Goal: Transaction & Acquisition: Purchase product/service

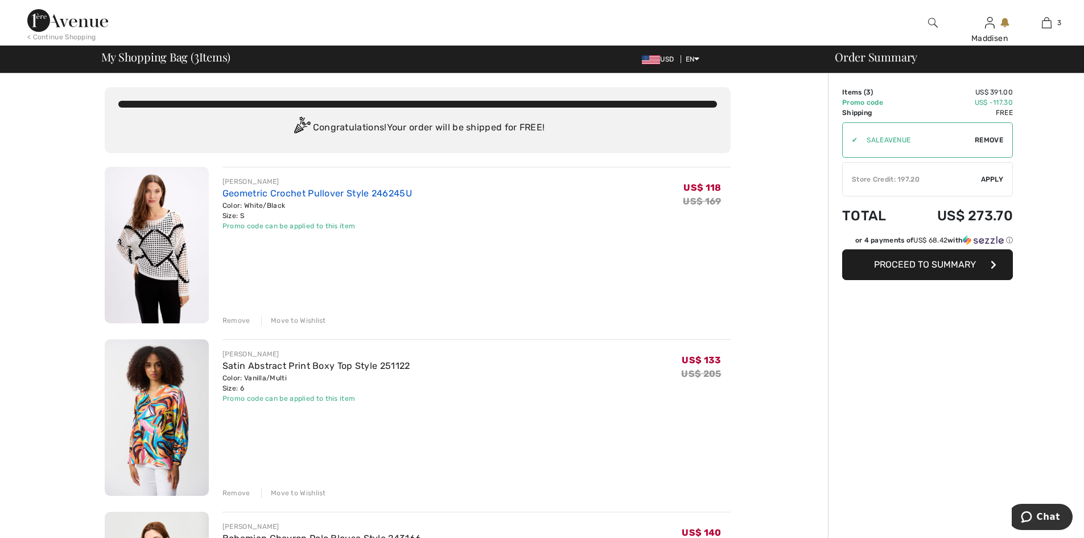
click at [241, 192] on link "Geometric Crochet Pullover Style 246245U" at bounding box center [318, 193] width 190 height 11
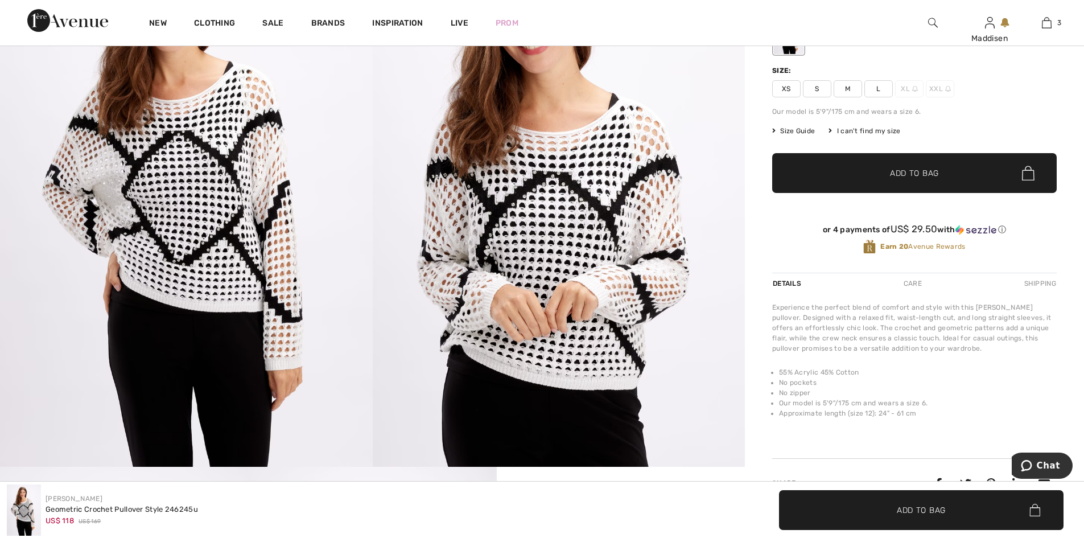
click at [517, 270] on img at bounding box center [559, 187] width 373 height 559
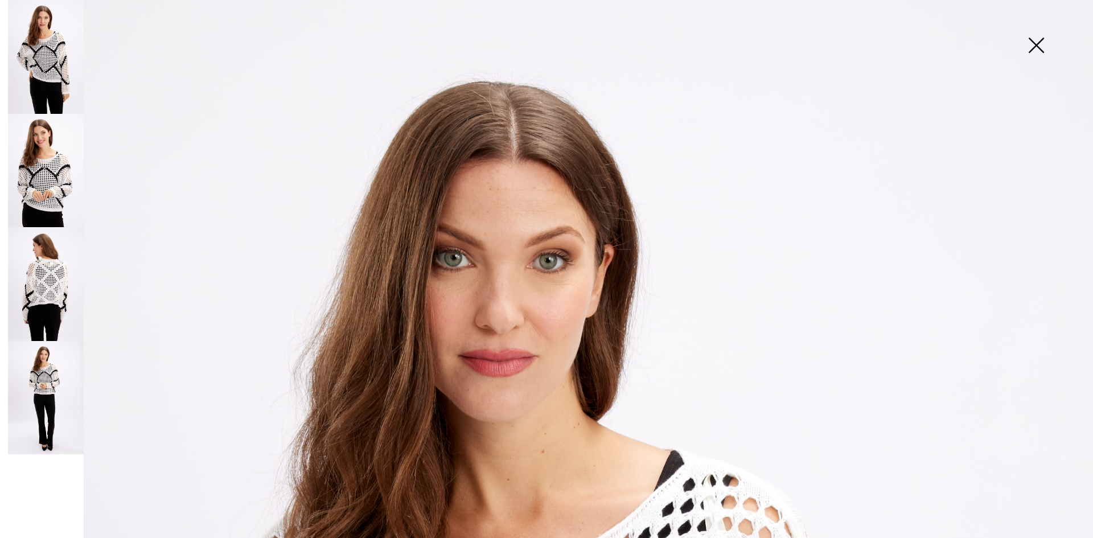
click at [1038, 51] on img at bounding box center [1035, 46] width 57 height 59
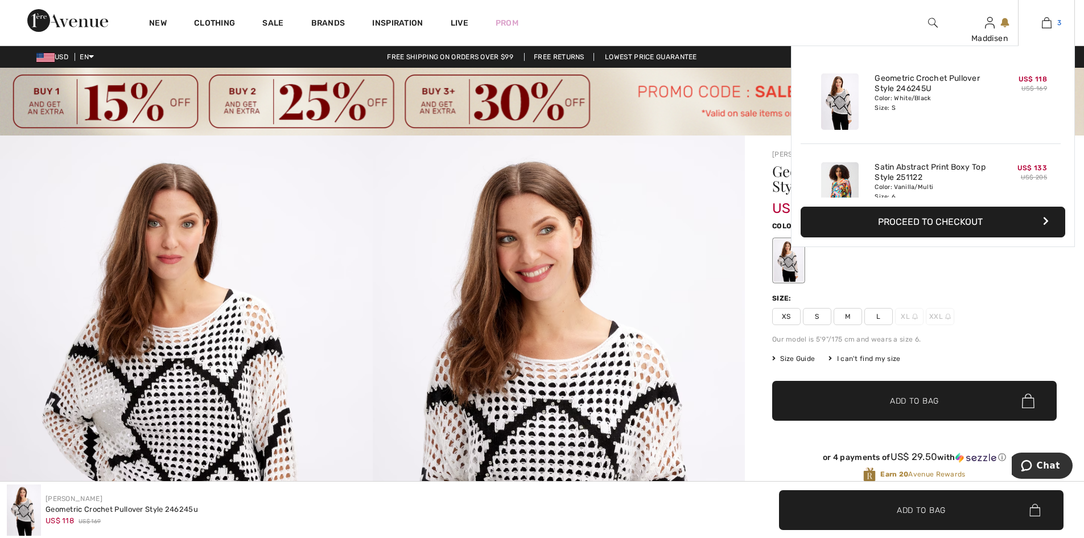
click at [1044, 23] on img at bounding box center [1047, 23] width 10 height 14
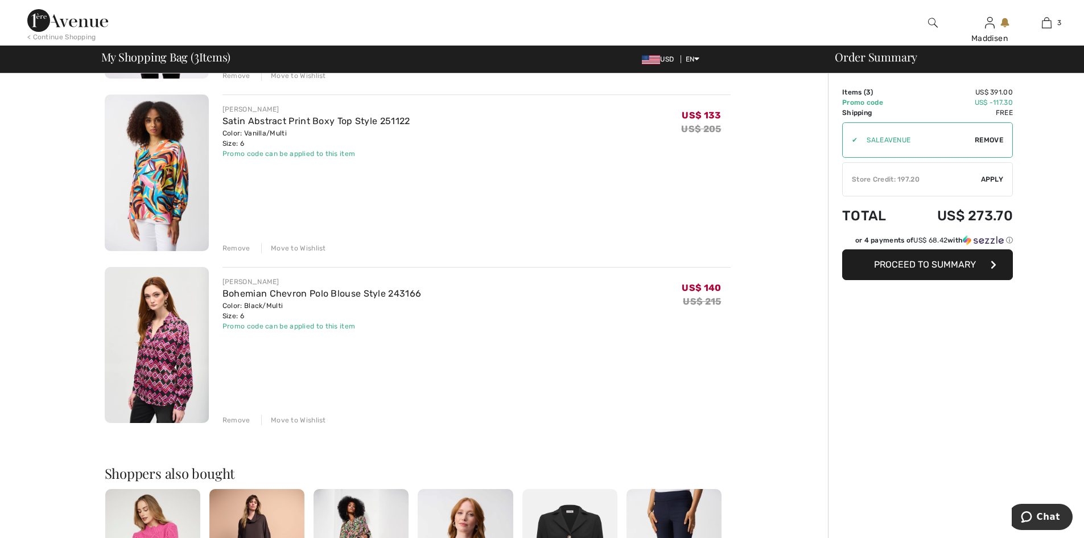
scroll to position [228, 0]
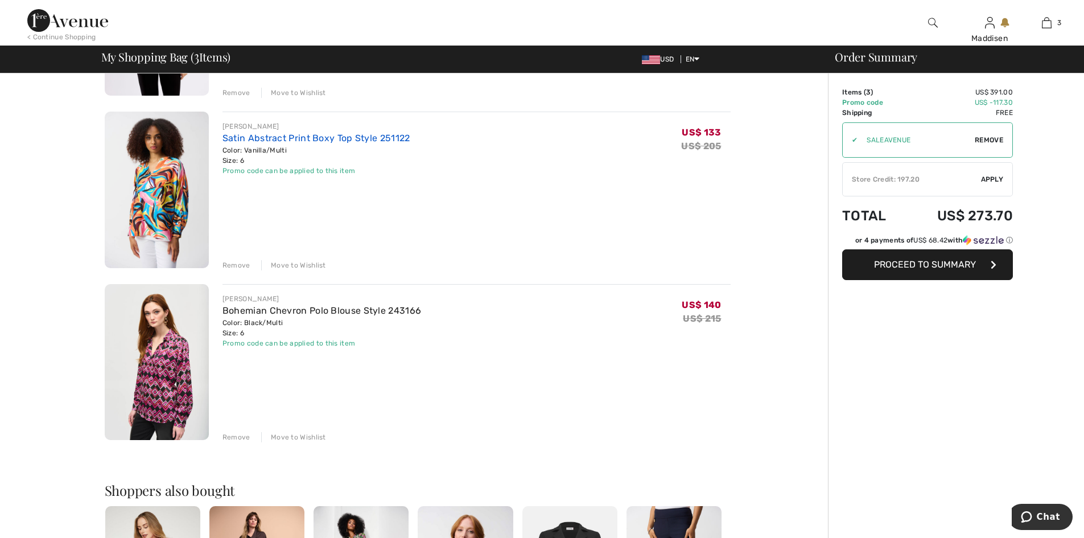
click at [265, 138] on link "Satin Abstract Print Boxy Top Style 251122" at bounding box center [317, 138] width 188 height 11
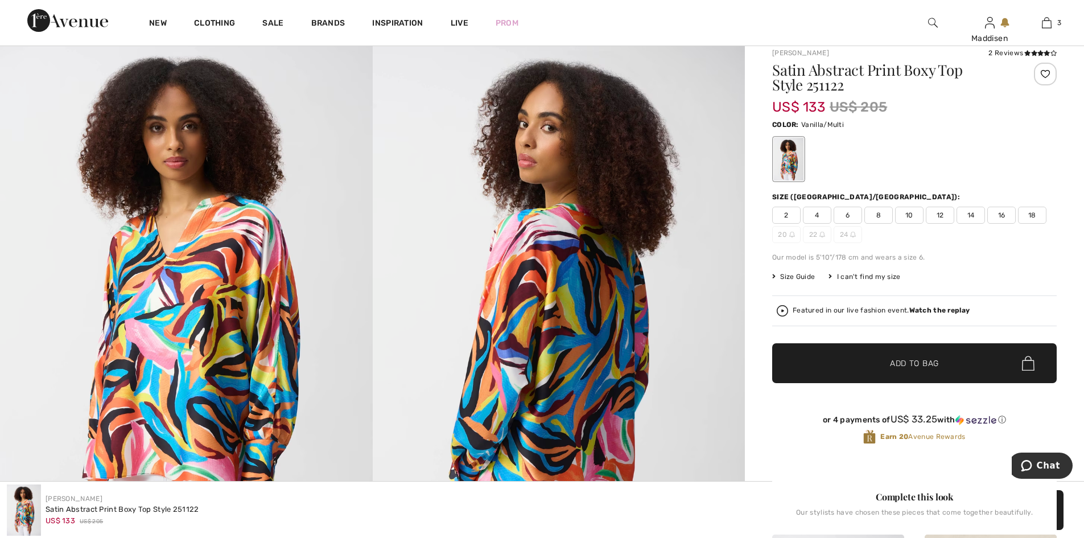
scroll to position [57, 0]
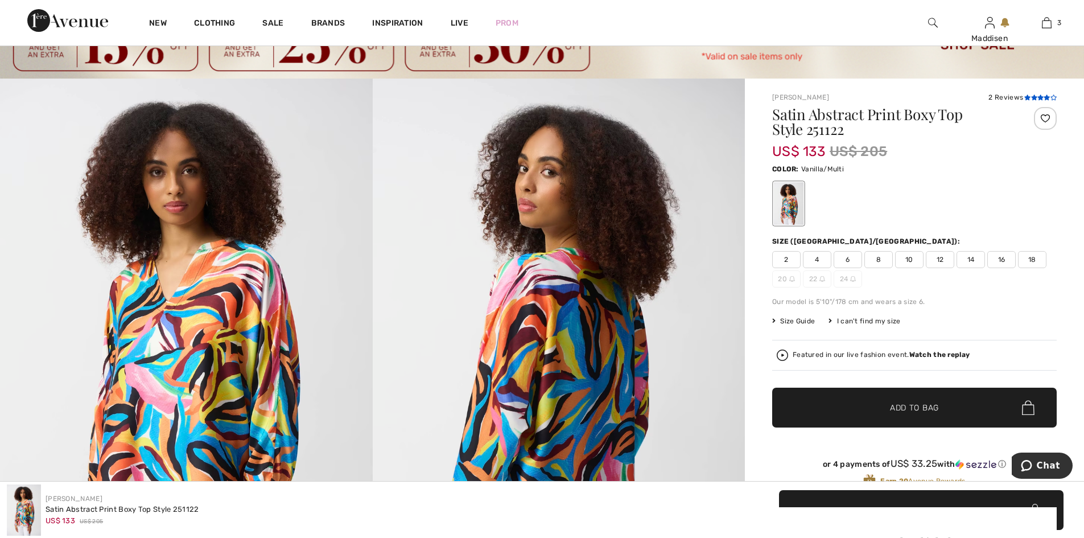
click at [1034, 98] on icon at bounding box center [1034, 97] width 6 height 6
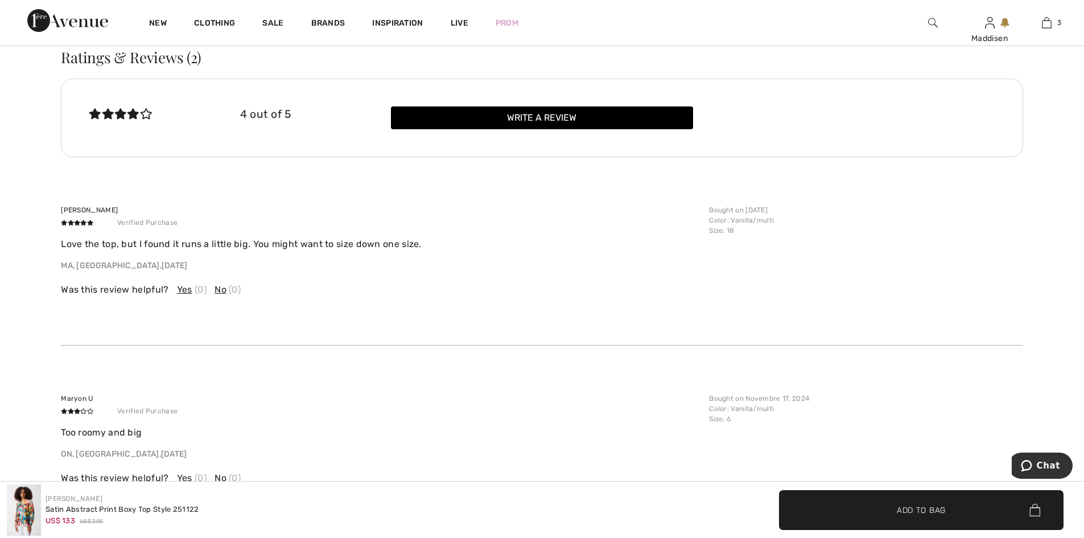
scroll to position [2276, 0]
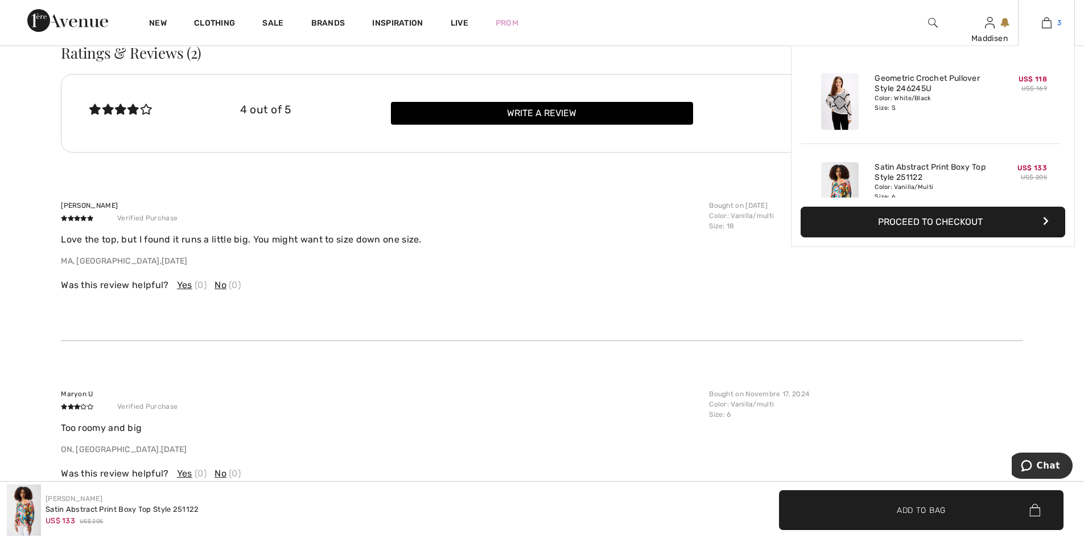
click at [1044, 22] on img at bounding box center [1047, 23] width 10 height 14
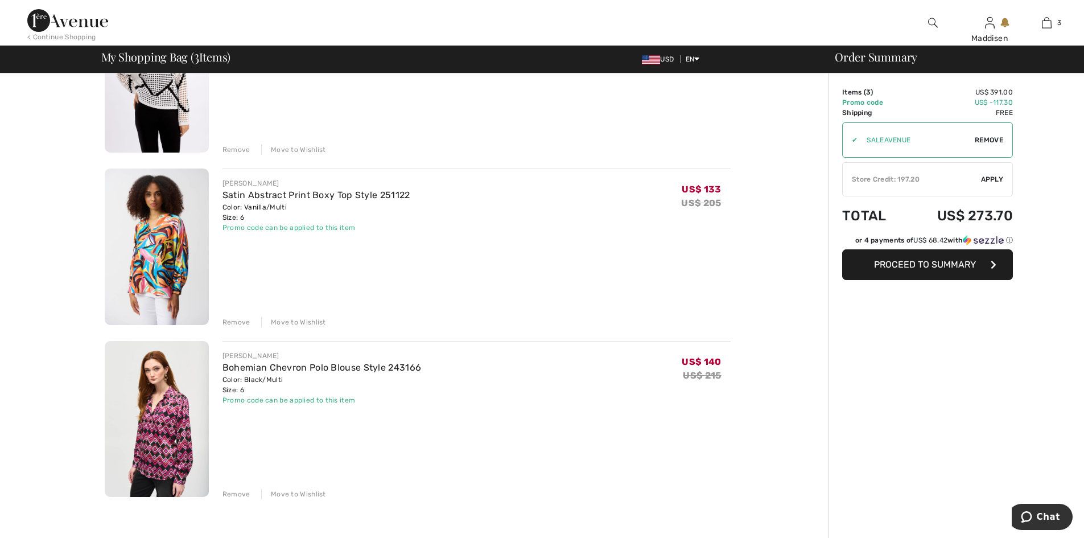
scroll to position [228, 0]
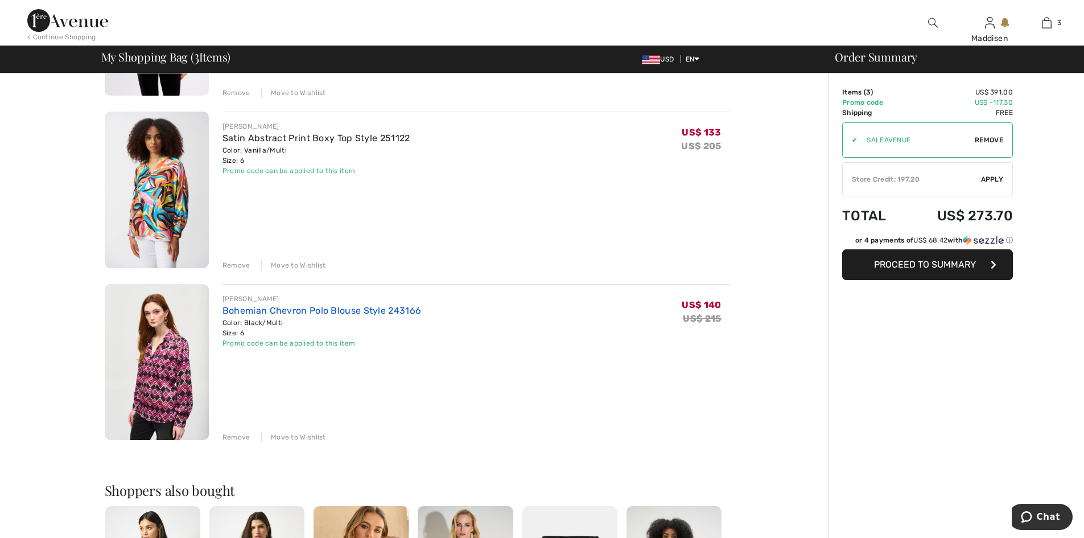
click at [293, 307] on link "Bohemian Chevron Polo Blouse Style 243166" at bounding box center [322, 310] width 199 height 11
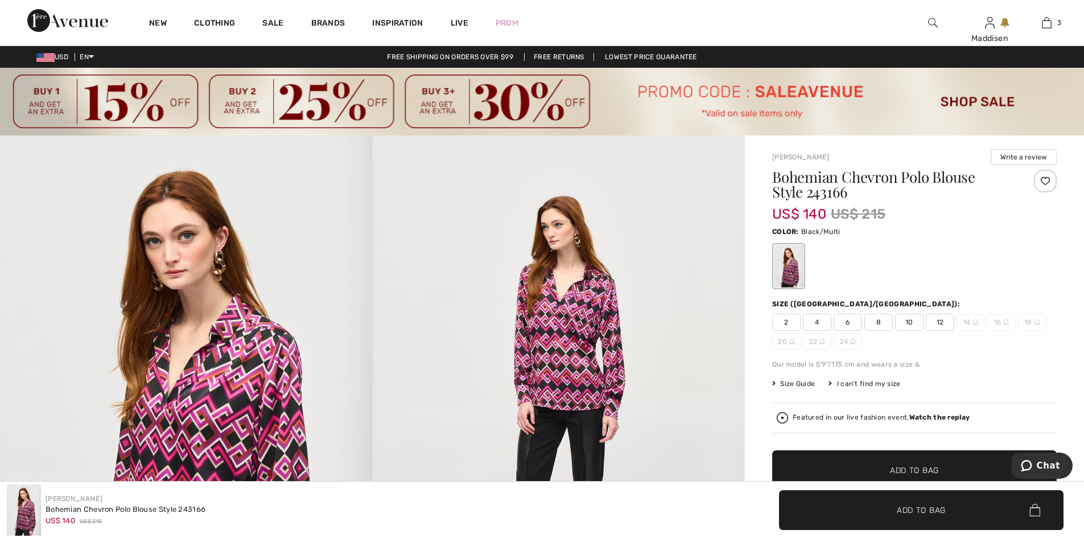
click at [566, 381] on img at bounding box center [559, 414] width 373 height 558
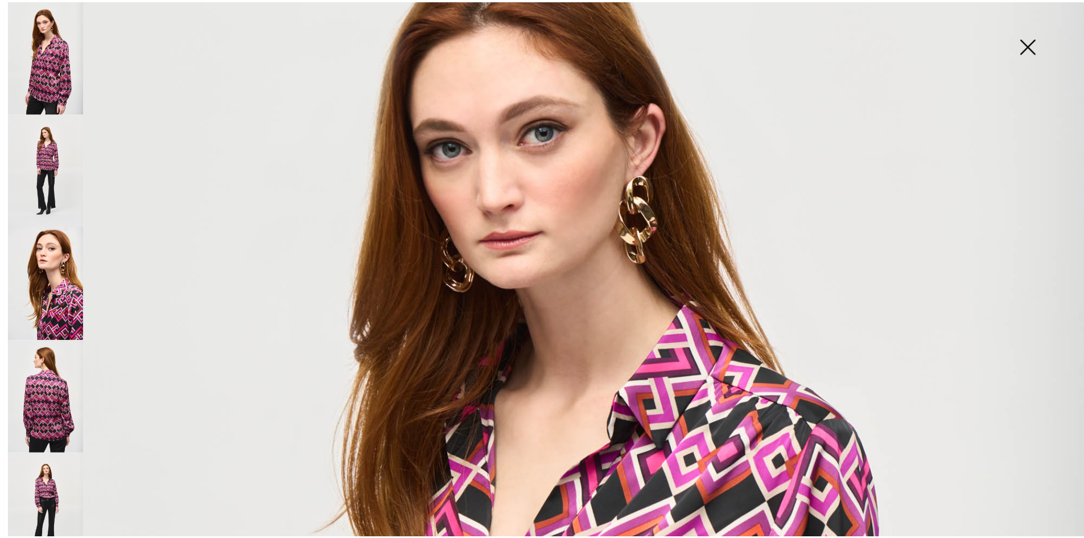
scroll to position [285, 0]
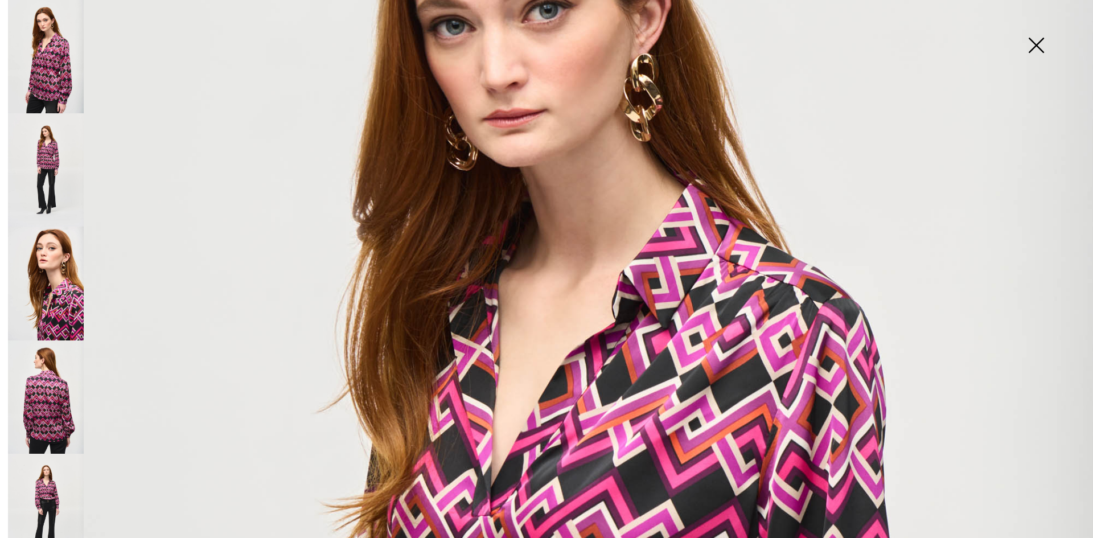
click at [1036, 43] on img at bounding box center [1035, 46] width 57 height 59
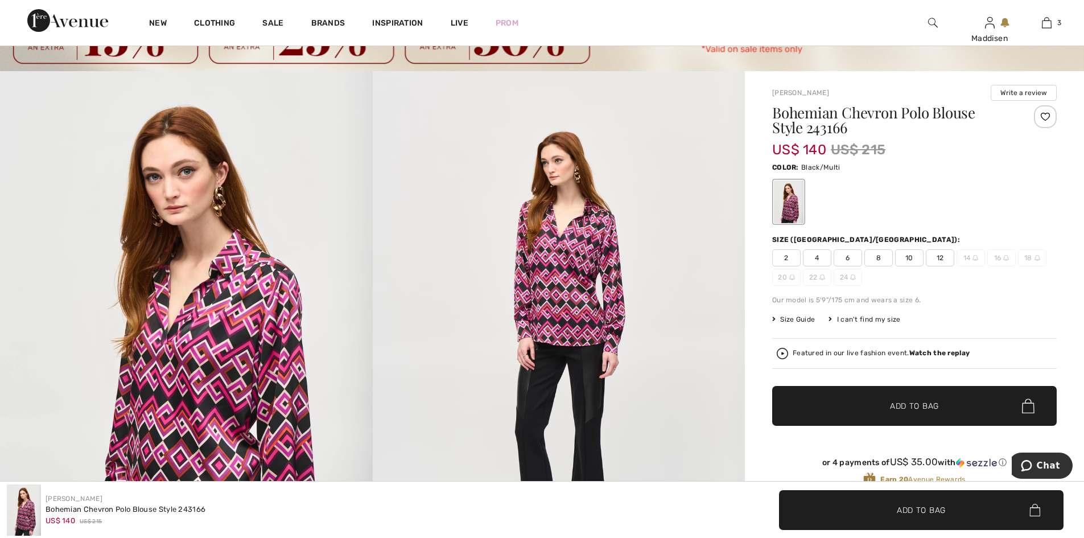
scroll to position [57, 0]
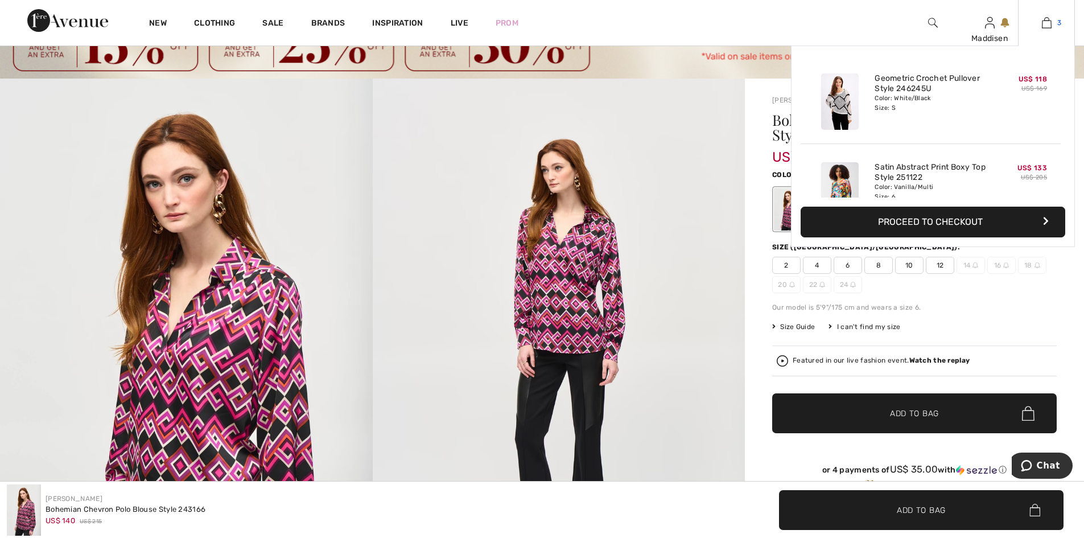
click at [1048, 23] on img at bounding box center [1047, 23] width 10 height 14
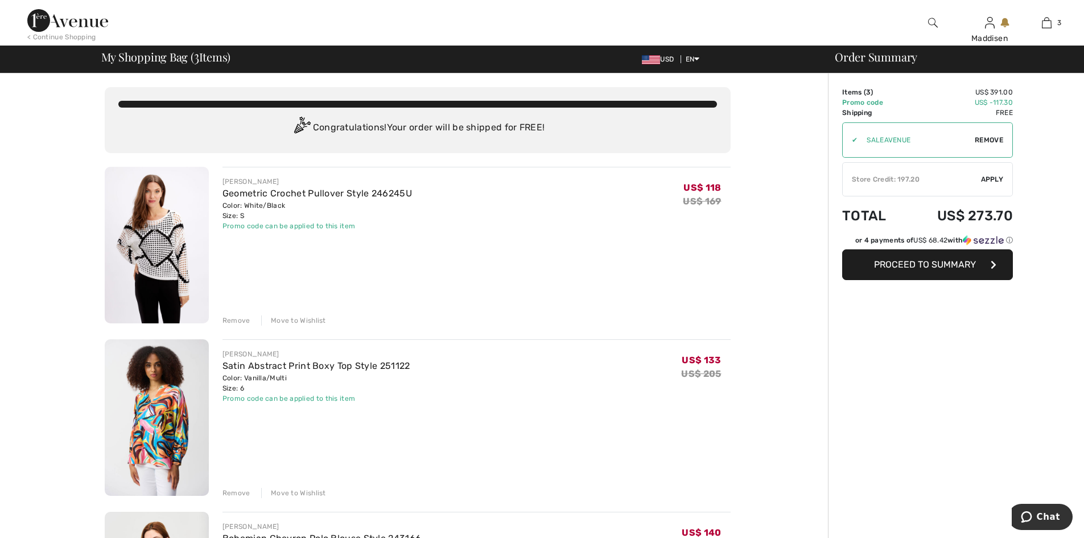
click at [986, 176] on span "Apply" at bounding box center [992, 179] width 23 height 10
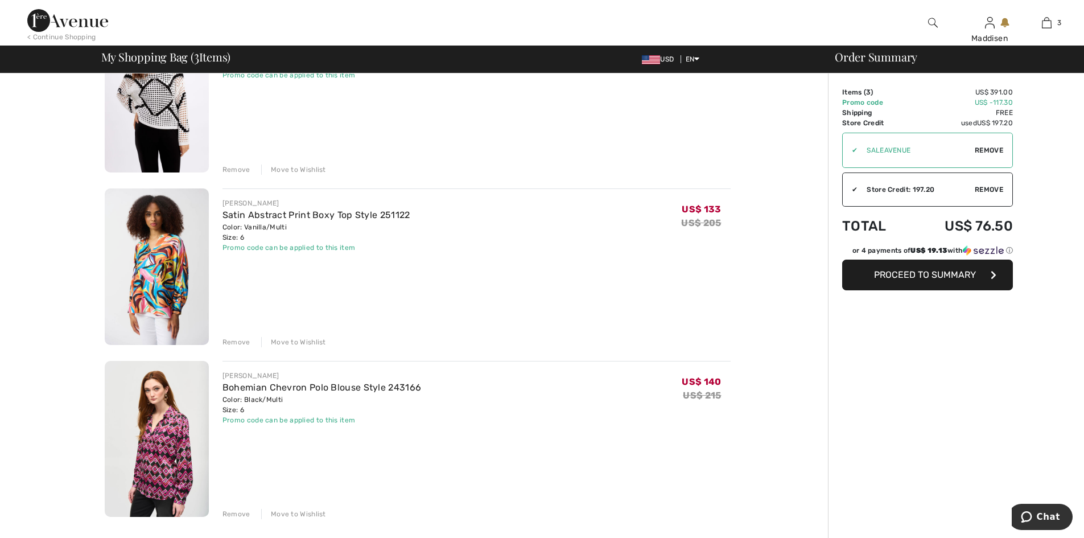
scroll to position [171, 0]
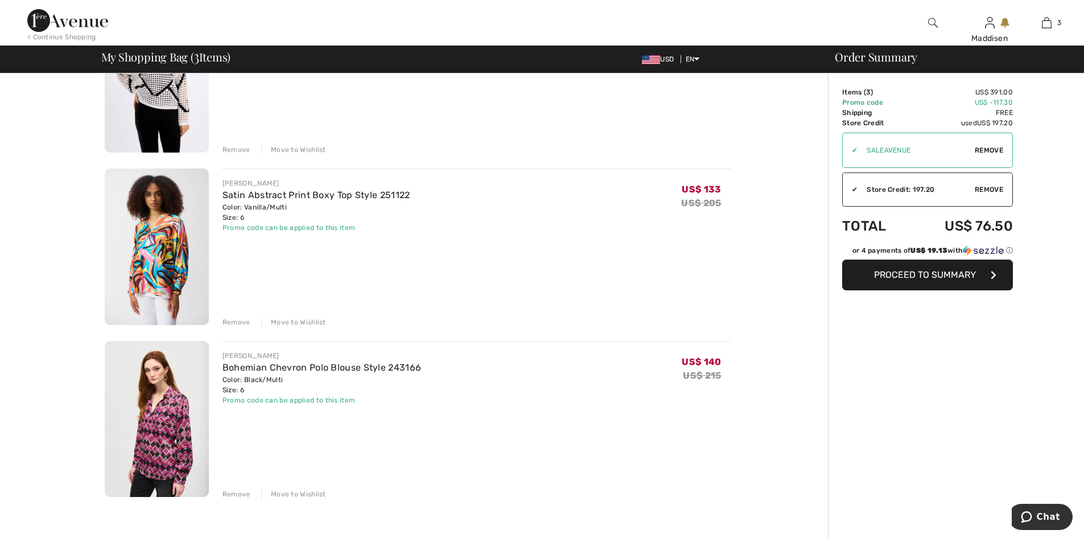
click at [281, 322] on div "Move to Wishlist" at bounding box center [293, 322] width 65 height 10
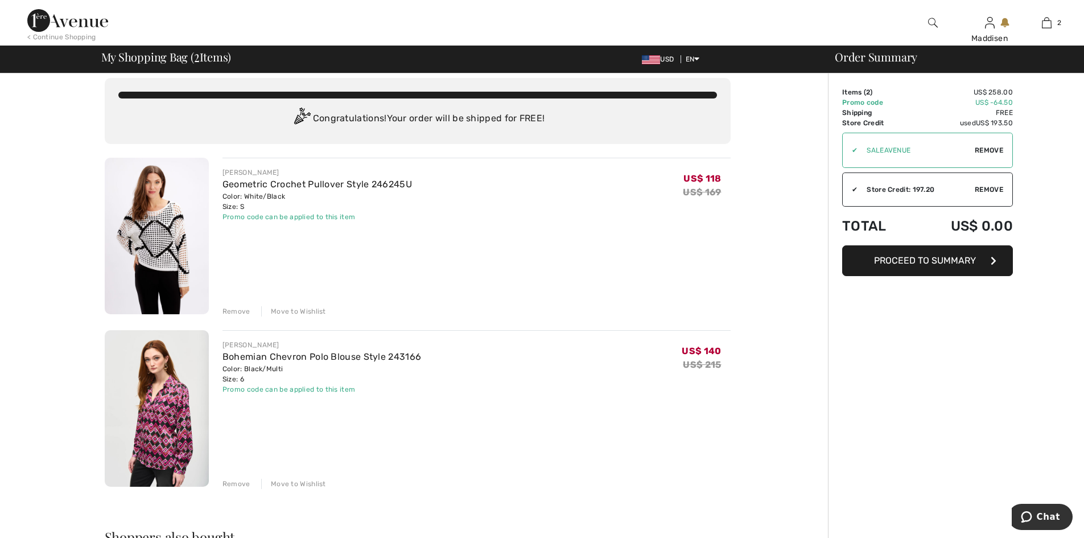
scroll to position [0, 0]
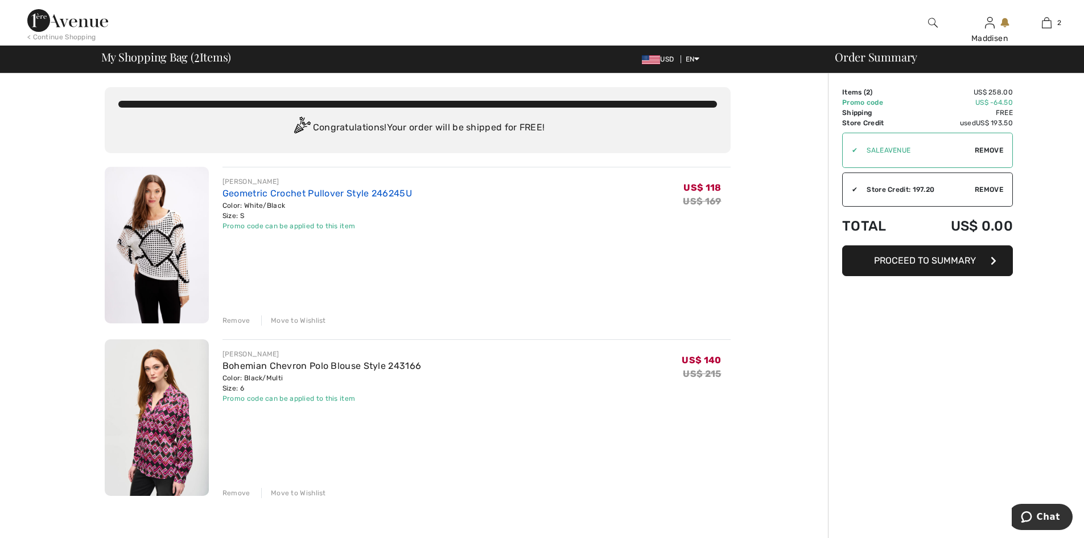
click at [260, 192] on link "Geometric Crochet Pullover Style 246245U" at bounding box center [318, 193] width 190 height 11
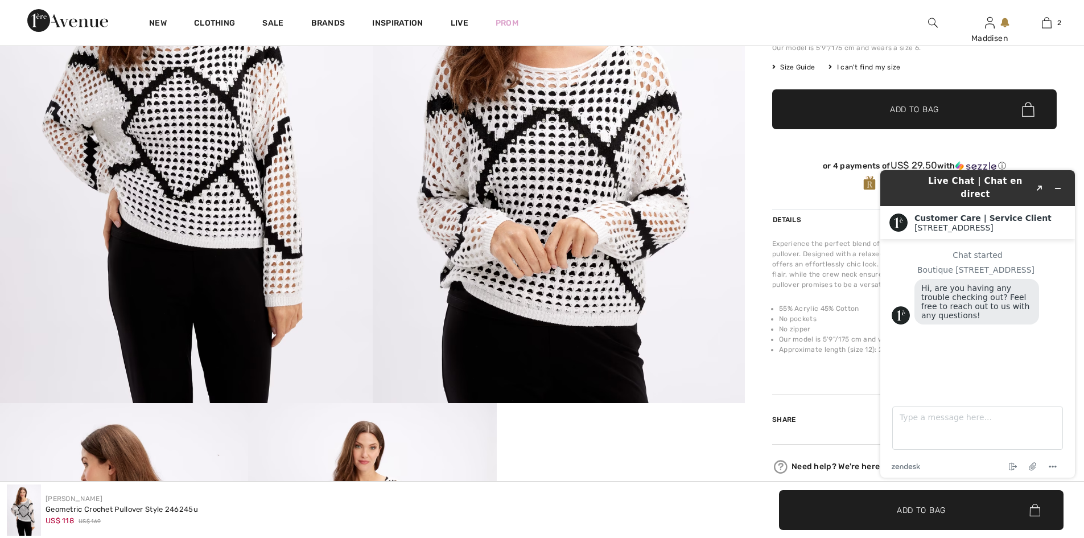
scroll to position [228, 0]
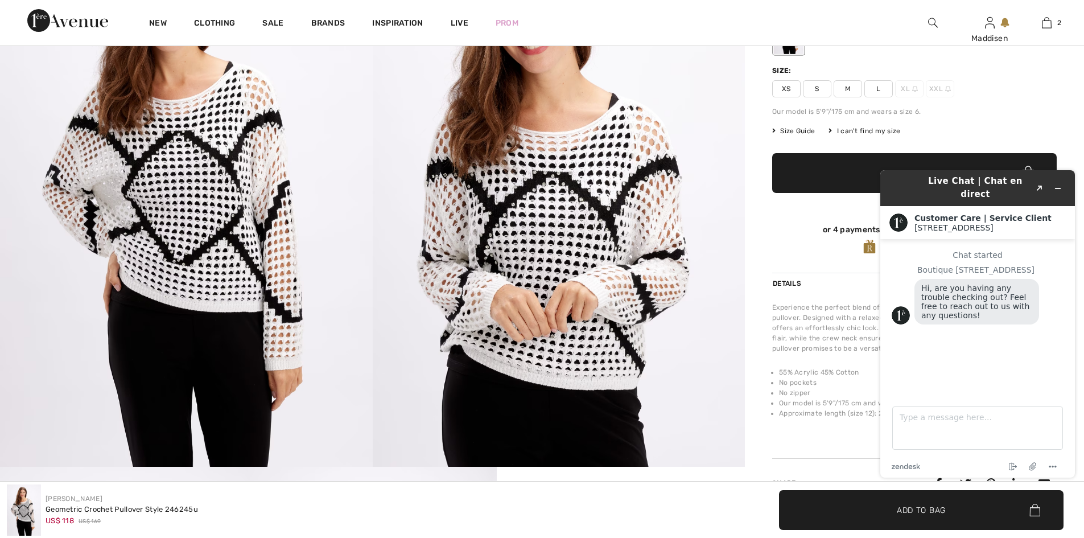
click at [518, 263] on img at bounding box center [559, 187] width 373 height 559
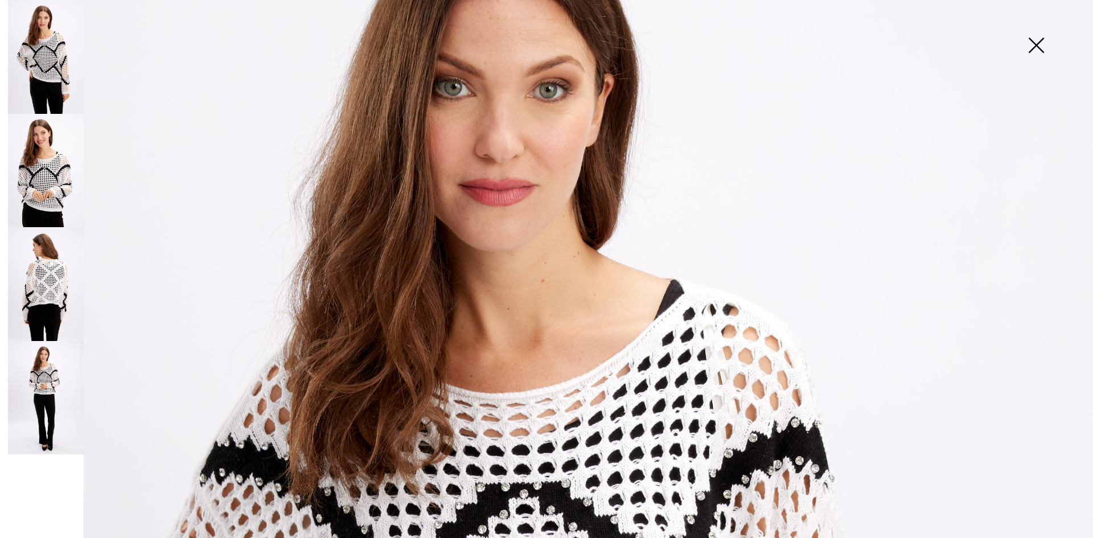
scroll to position [0, 0]
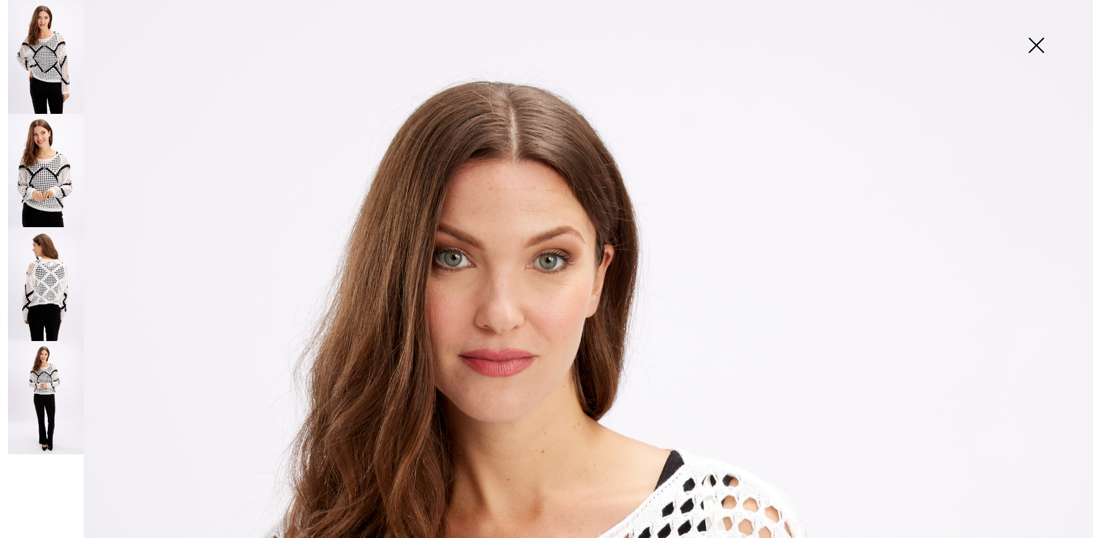
click at [1032, 46] on img at bounding box center [1035, 46] width 57 height 59
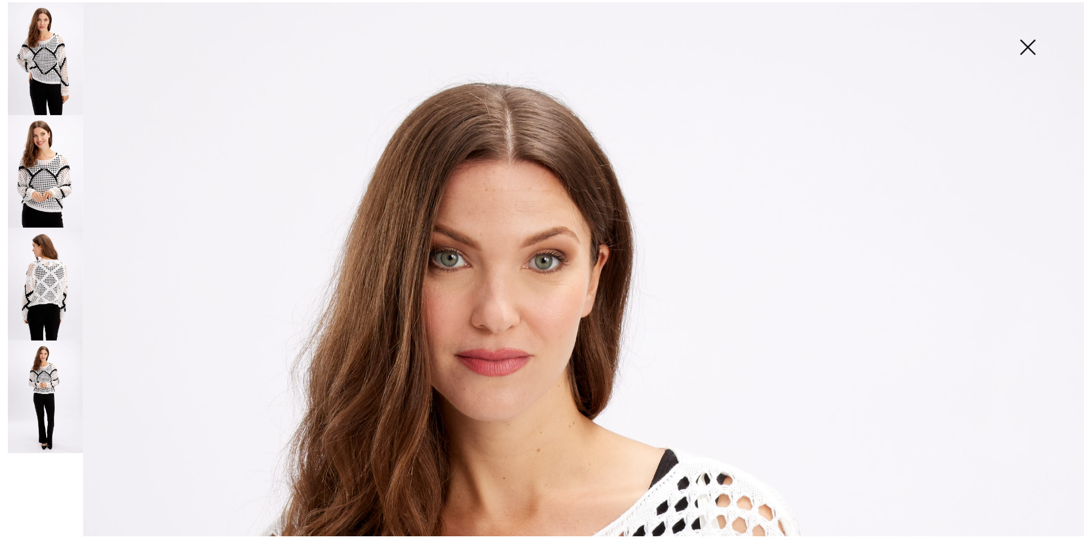
scroll to position [228, 0]
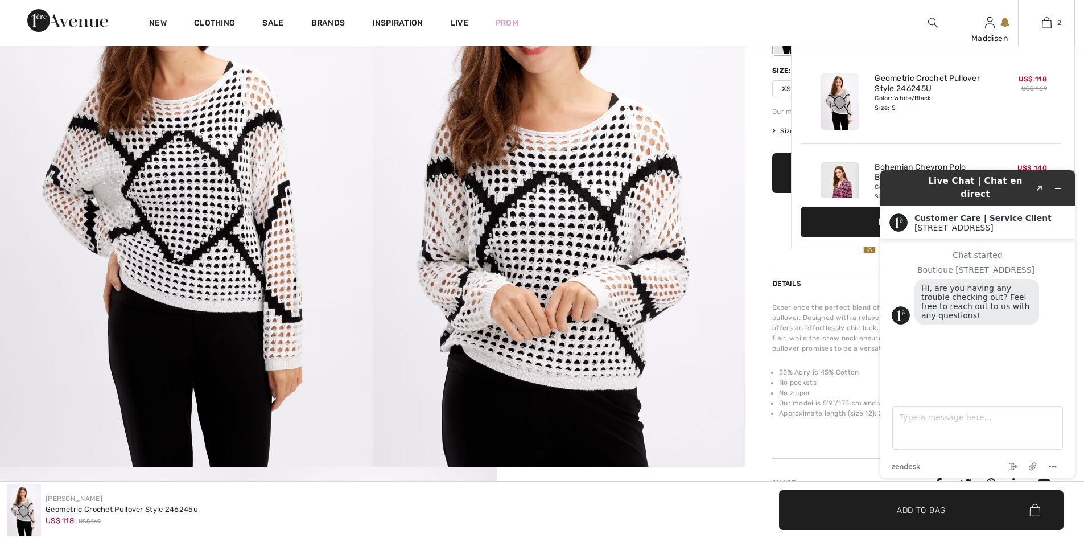
click at [1049, 28] on img at bounding box center [1047, 23] width 10 height 14
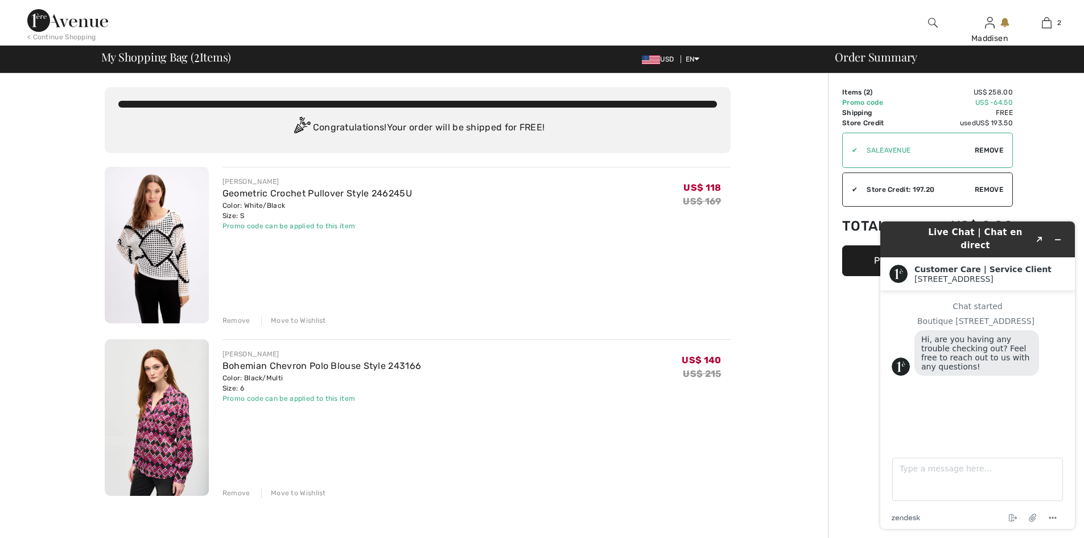
click at [88, 27] on img at bounding box center [67, 20] width 81 height 23
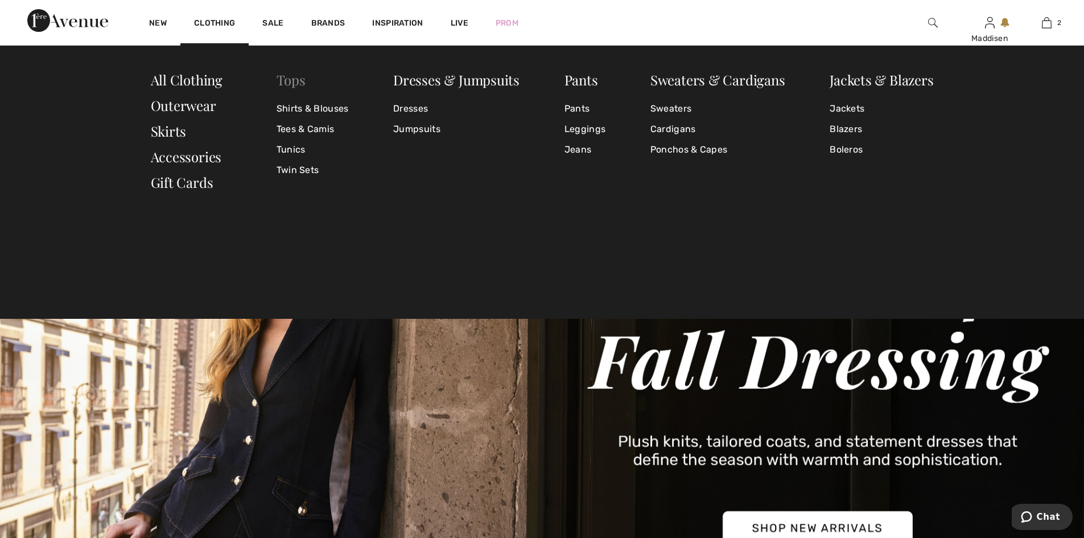
click at [287, 80] on link "Tops" at bounding box center [291, 80] width 29 height 18
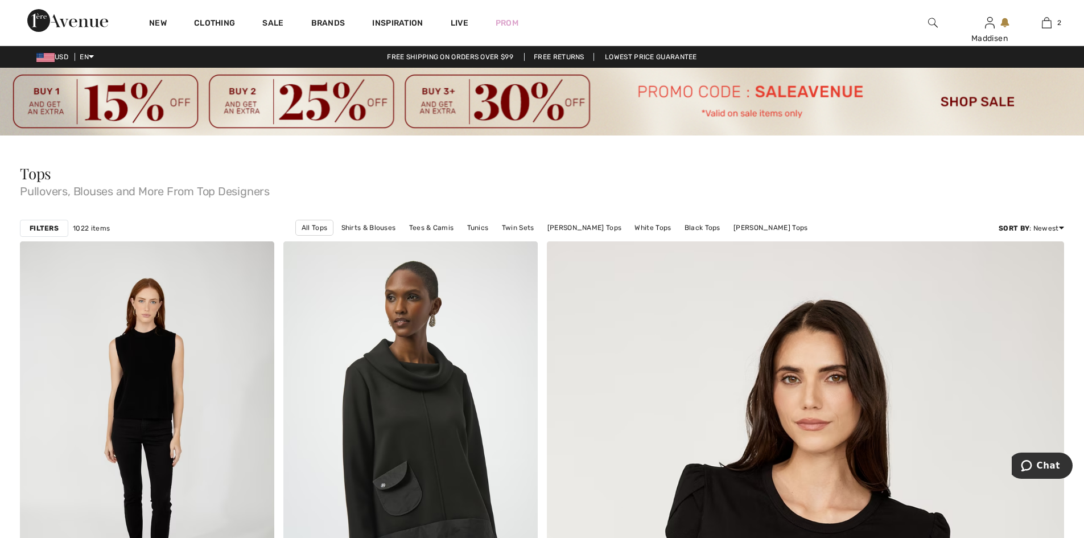
click at [40, 229] on strong "Filters" at bounding box center [44, 228] width 29 height 10
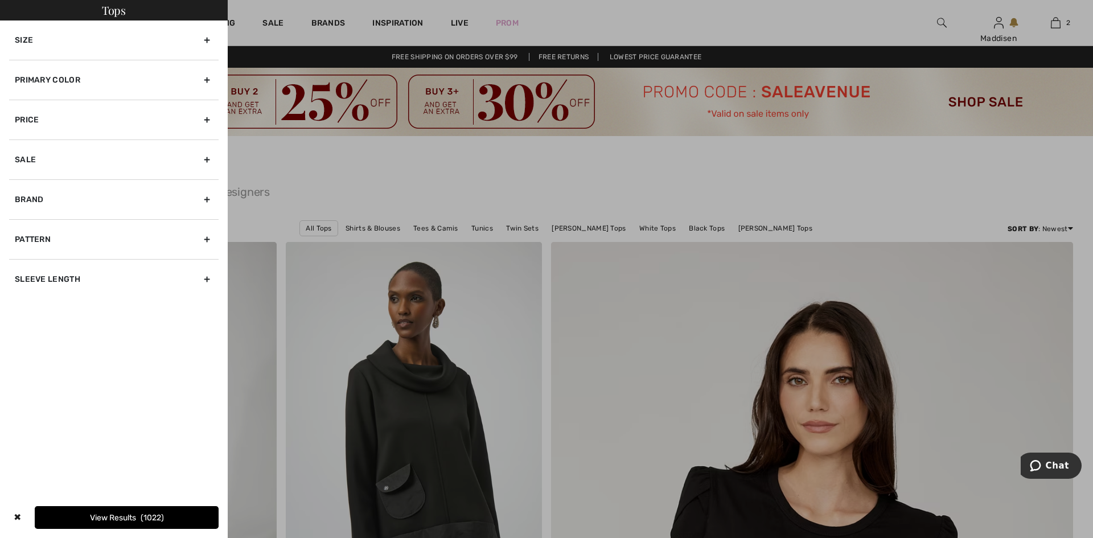
click at [57, 281] on div "Sleeve length" at bounding box center [113, 279] width 209 height 40
click at [18, 305] on input"] "Long Sleeve" at bounding box center [19, 304] width 9 height 9
checkbox input"] "true"
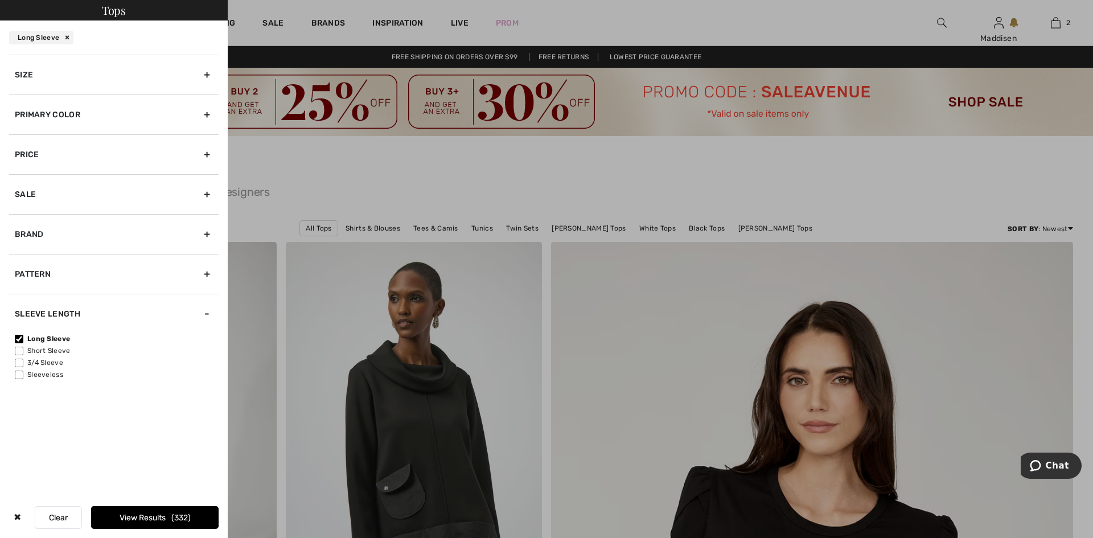
click at [63, 117] on div "Primary Color" at bounding box center [113, 114] width 209 height 40
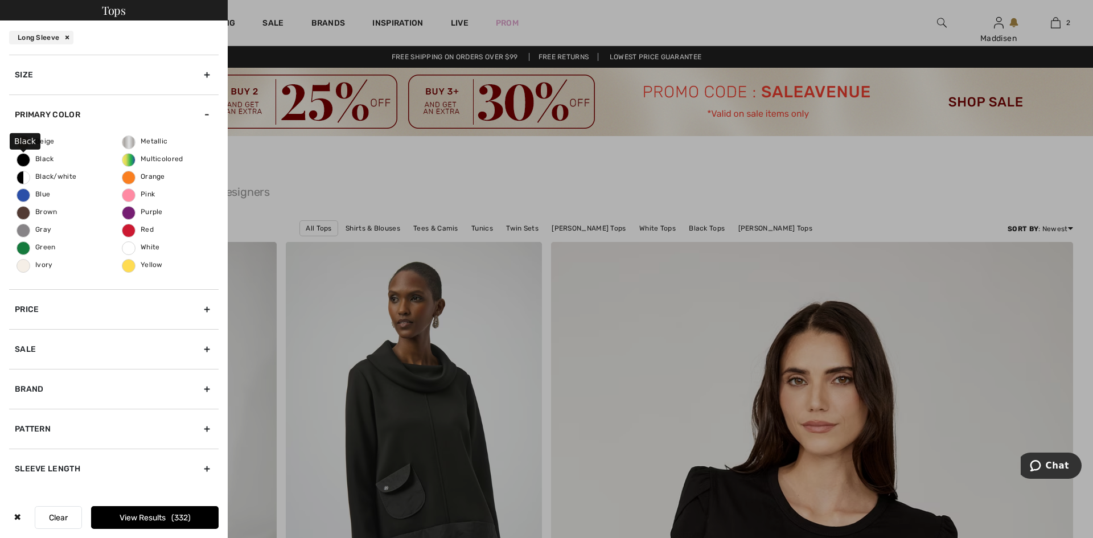
click at [41, 158] on span "Black" at bounding box center [35, 159] width 37 height 8
click at [0, 0] on input "Black" at bounding box center [0, 0] width 0 height 0
click at [41, 158] on span "Black" at bounding box center [36, 159] width 38 height 8
click at [0, 0] on input "Black" at bounding box center [0, 0] width 0 height 0
click at [42, 179] on div "Black/white" at bounding box center [61, 174] width 55 height 17
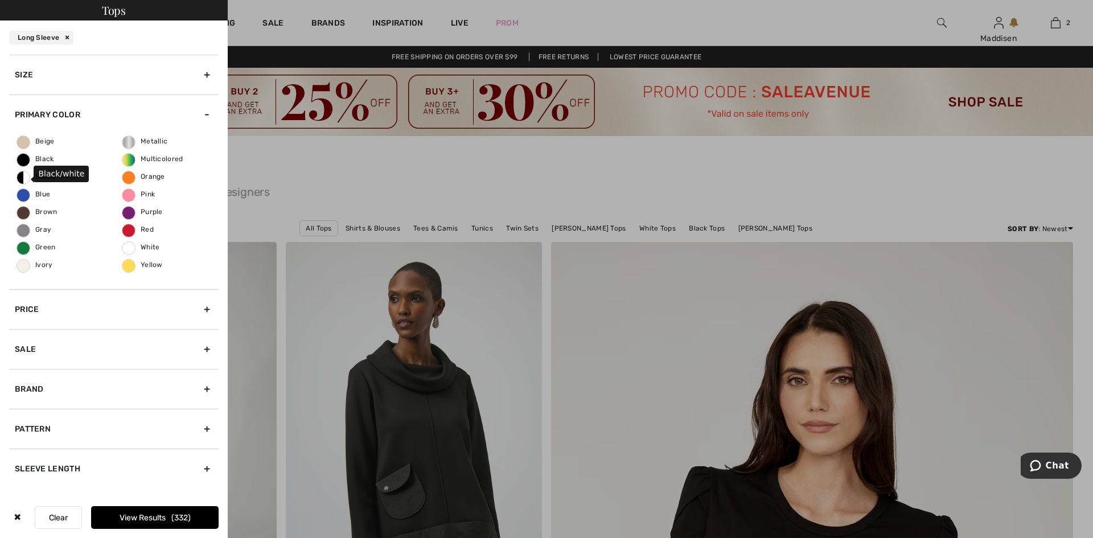
click at [20, 176] on span "Black/white" at bounding box center [46, 176] width 59 height 8
click at [0, 0] on input "Black/white" at bounding box center [0, 0] width 0 height 0
click at [20, 160] on span "Black" at bounding box center [35, 159] width 37 height 8
click at [0, 0] on input "Black" at bounding box center [0, 0] width 0 height 0
click at [20, 229] on span "Gray" at bounding box center [34, 229] width 34 height 8
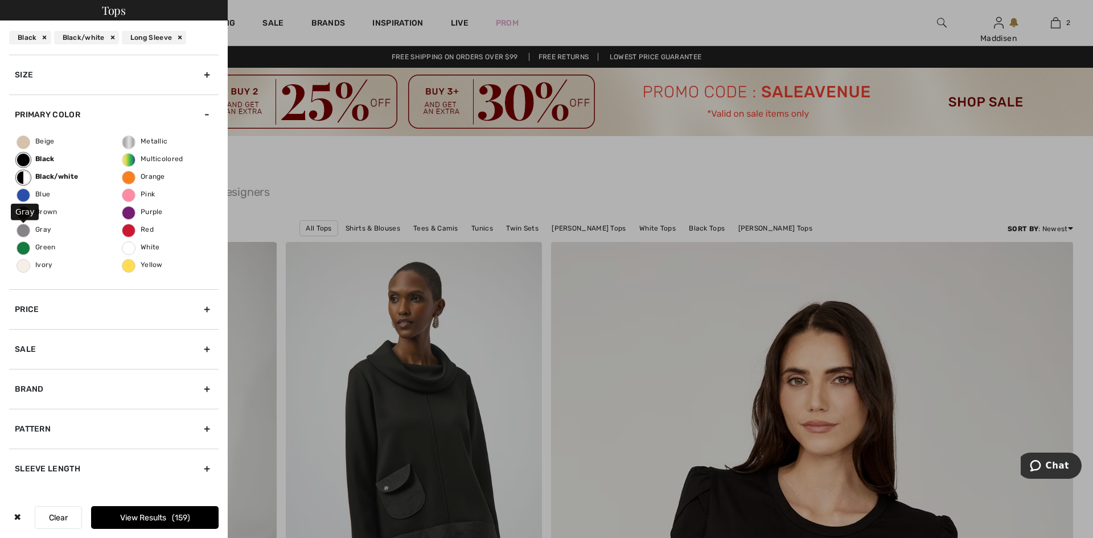
click at [0, 0] on input "Gray" at bounding box center [0, 0] width 0 height 0
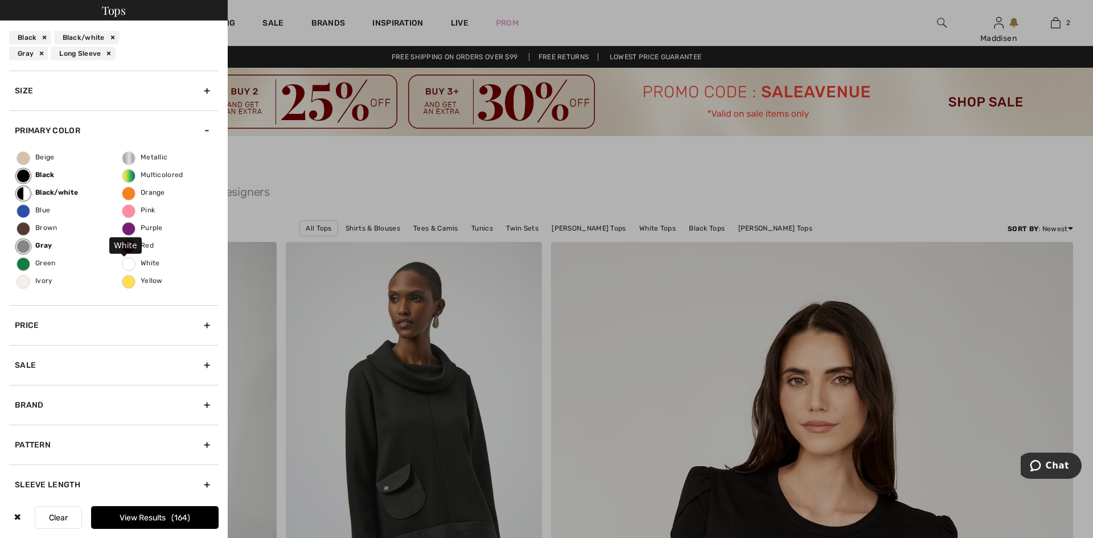
click at [122, 262] on span "White" at bounding box center [141, 263] width 38 height 8
click at [0, 0] on input "White" at bounding box center [0, 0] width 0 height 0
click at [27, 283] on span "Ivory" at bounding box center [35, 281] width 36 height 8
click at [0, 0] on input "Ivory" at bounding box center [0, 0] width 0 height 0
click at [201, 90] on div "Size" at bounding box center [113, 91] width 209 height 40
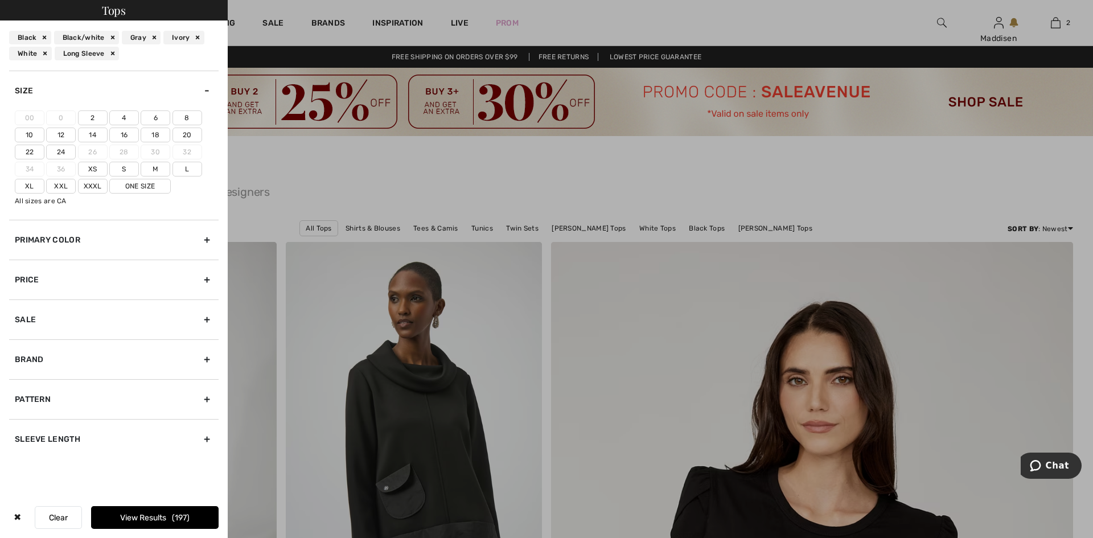
click at [154, 116] on label "6" at bounding box center [156, 117] width 30 height 15
click at [0, 0] on input"] "6" at bounding box center [0, 0] width 0 height 0
click at [127, 171] on label "S" at bounding box center [124, 169] width 30 height 15
click at [0, 0] on input"] "S" at bounding box center [0, 0] width 0 height 0
click at [145, 520] on button "View Results 128" at bounding box center [154, 517] width 127 height 23
